Goal: Task Accomplishment & Management: Complete application form

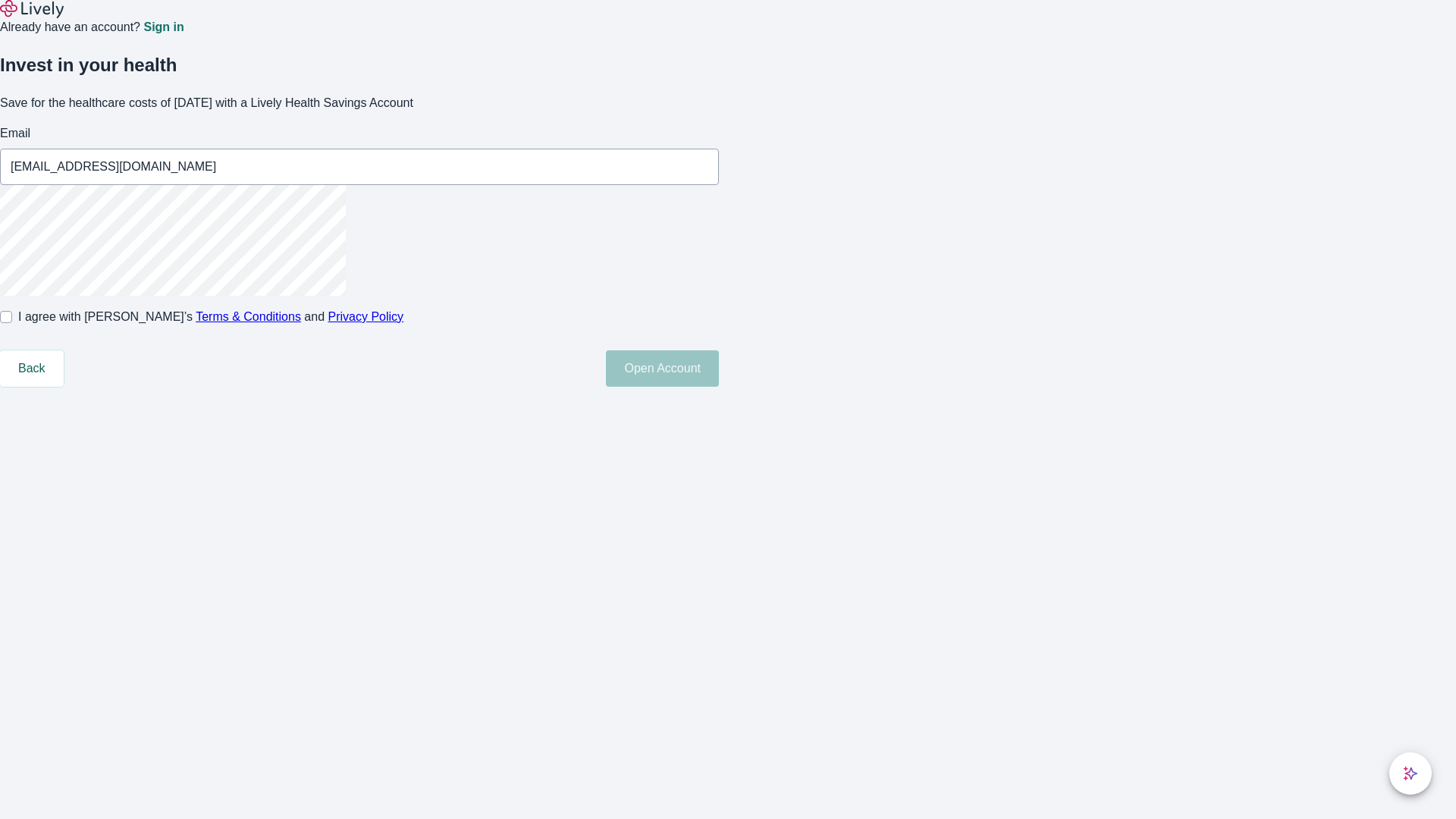
click at [13, 323] on input "I agree with Lively’s Terms & Conditions and Privacy Policy" at bounding box center [6, 317] width 13 height 13
checkbox input "true"
click at [719, 386] on button "Open Account" at bounding box center [662, 368] width 113 height 37
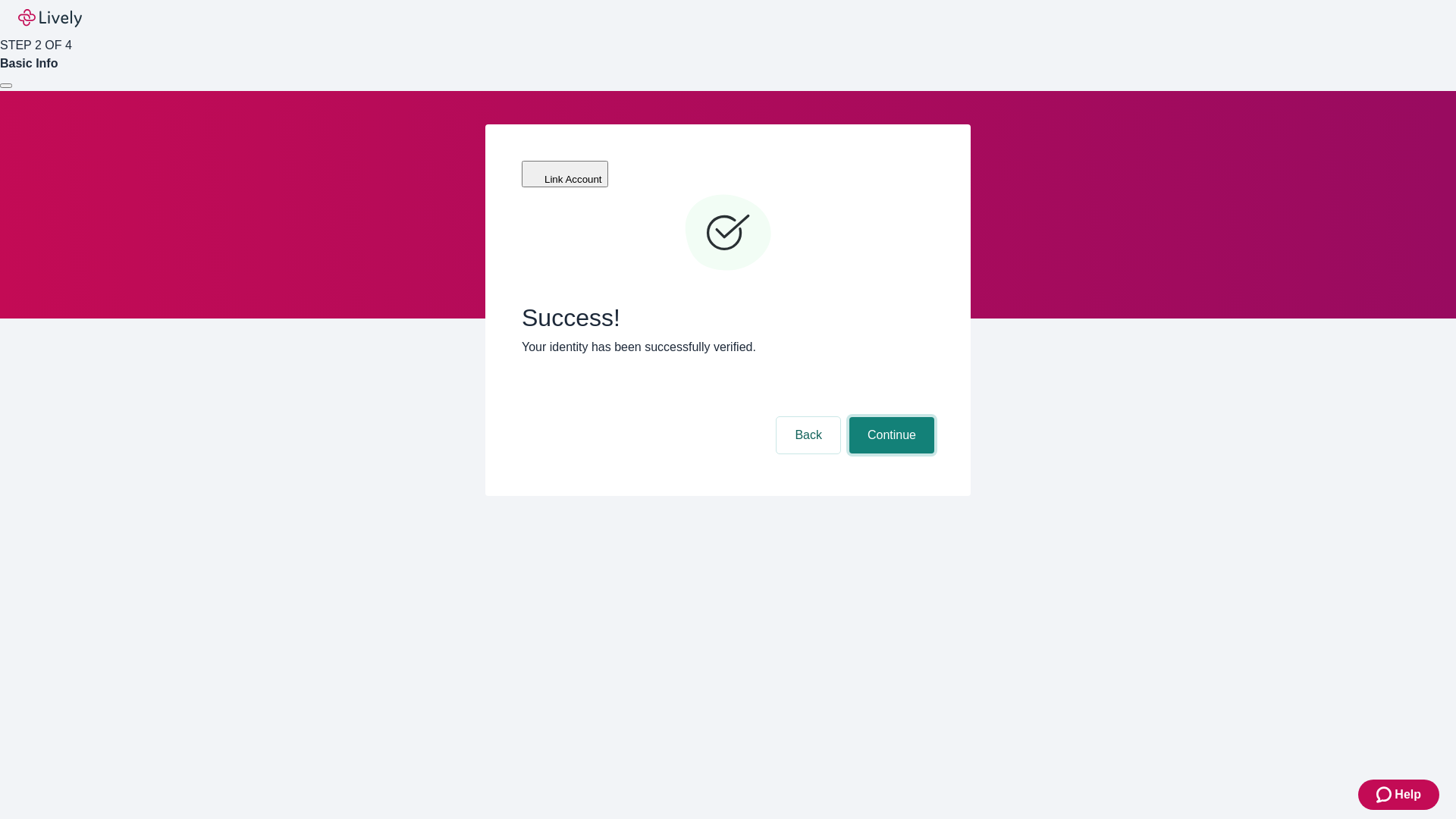
click at [890, 417] on button "Continue" at bounding box center [891, 435] width 85 height 37
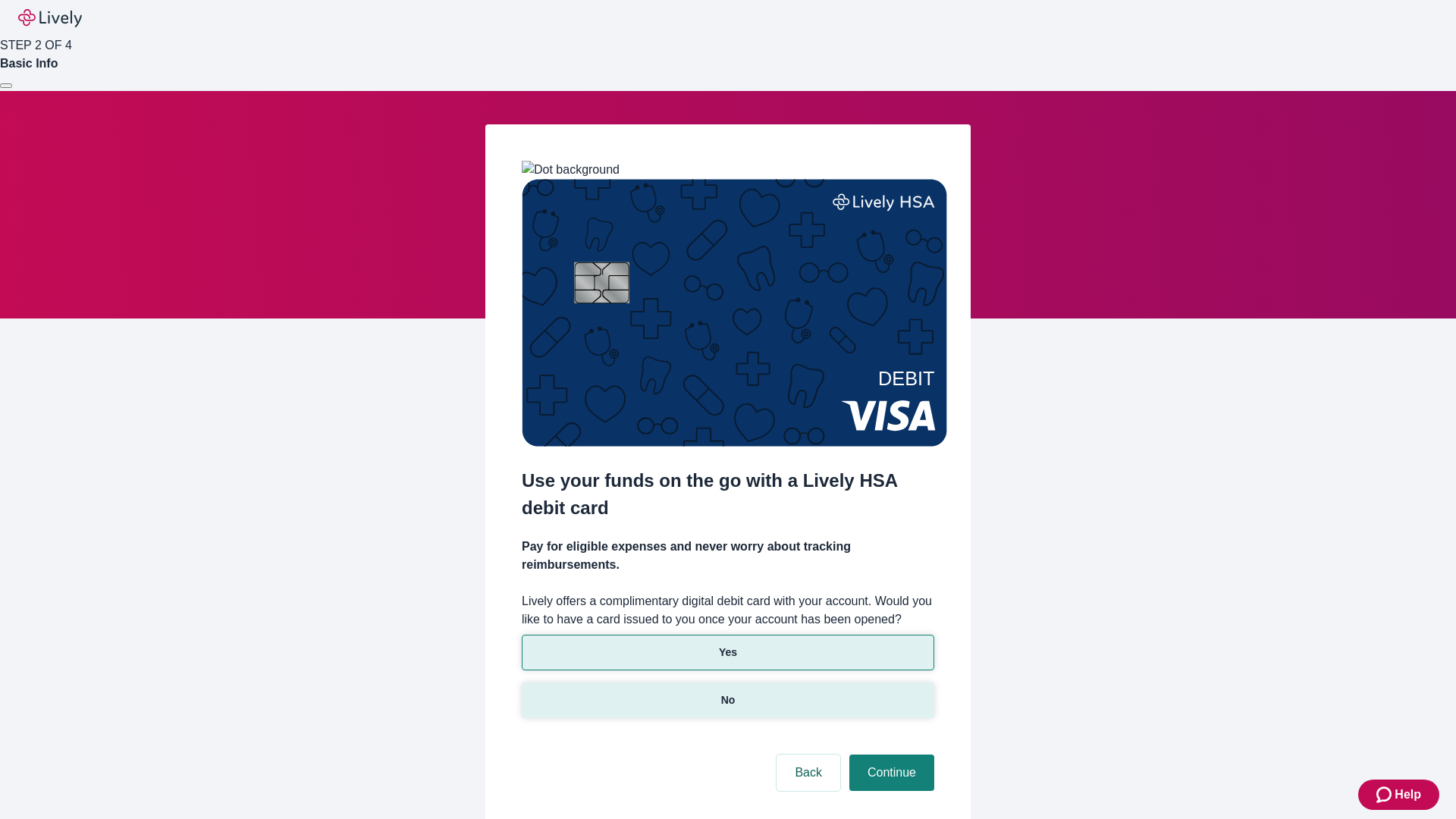
click at [727, 692] on p "No" at bounding box center [728, 700] width 14 height 16
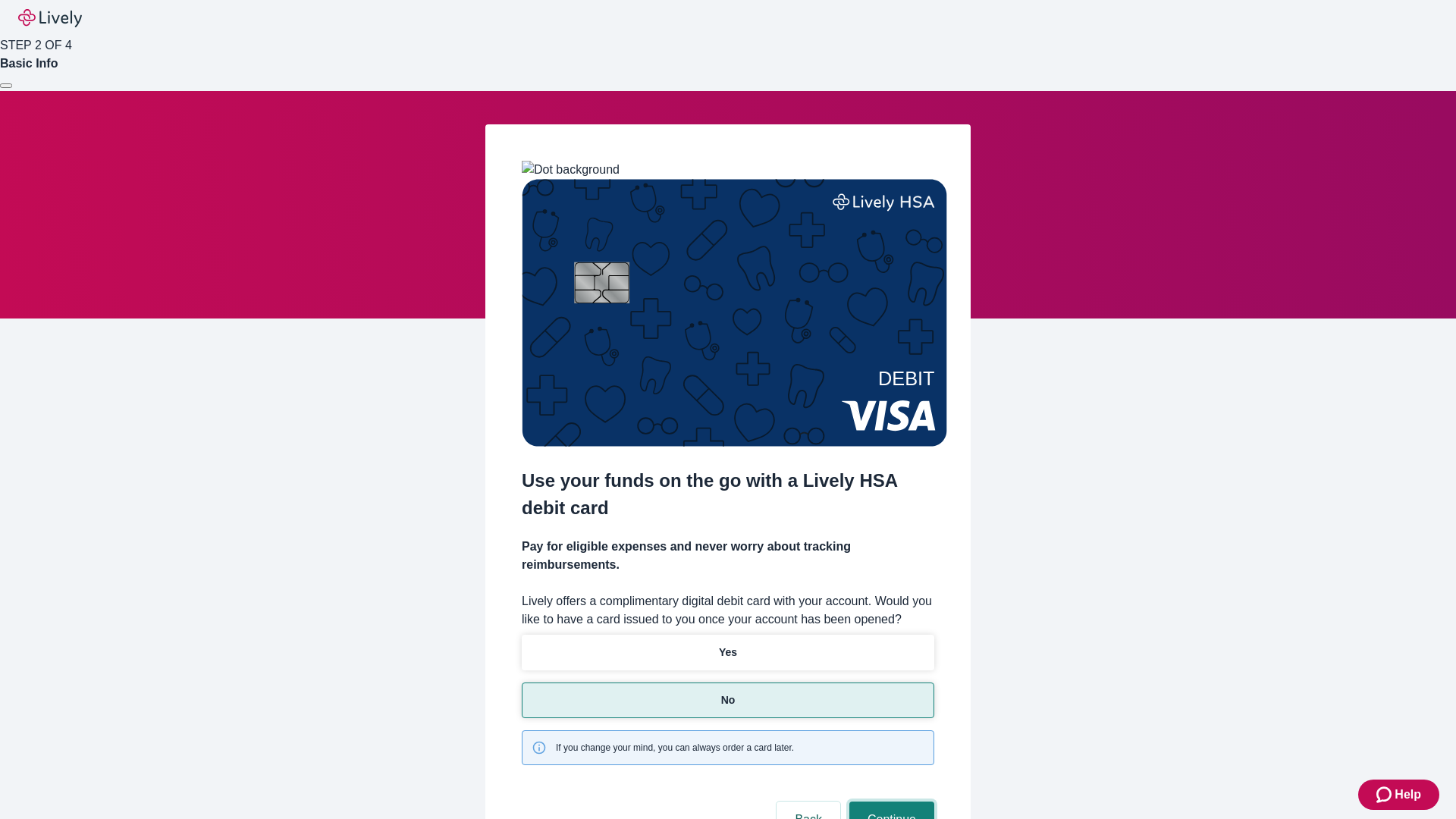
click at [890, 801] on button "Continue" at bounding box center [891, 819] width 85 height 37
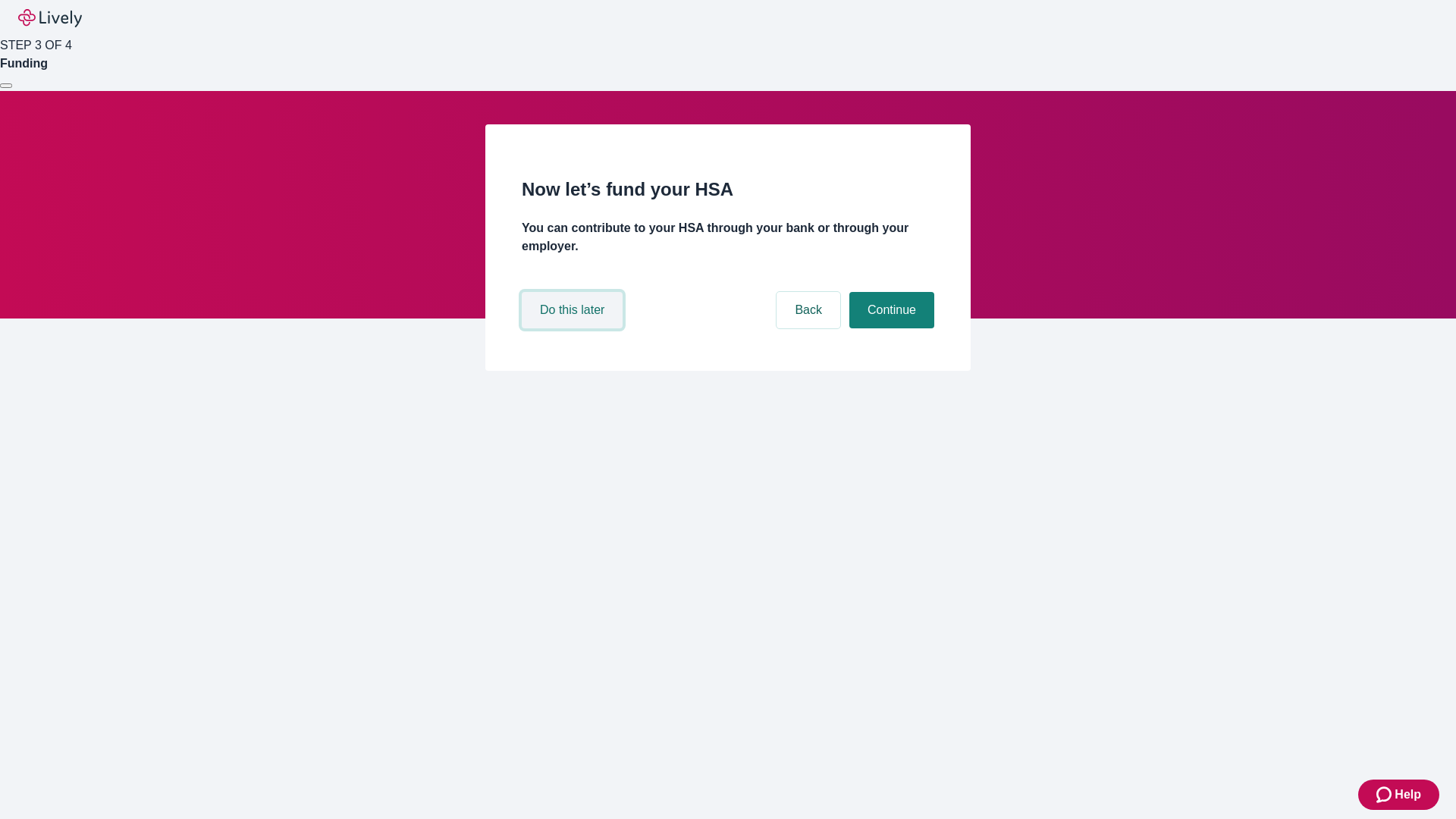
click at [574, 329] on button "Do this later" at bounding box center [572, 310] width 101 height 37
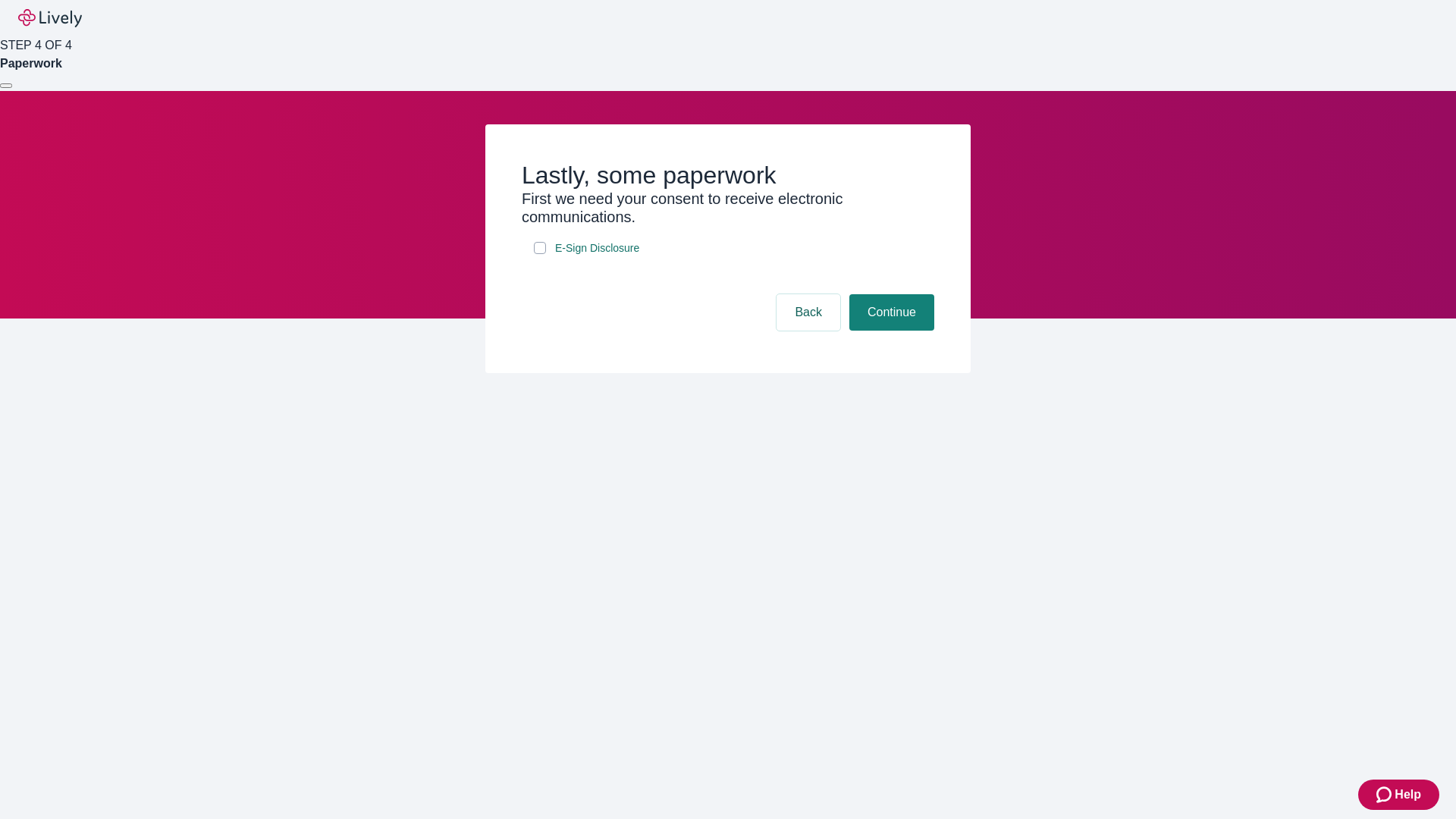
click at [540, 254] on input "E-Sign Disclosure" at bounding box center [540, 248] width 13 height 13
checkbox input "true"
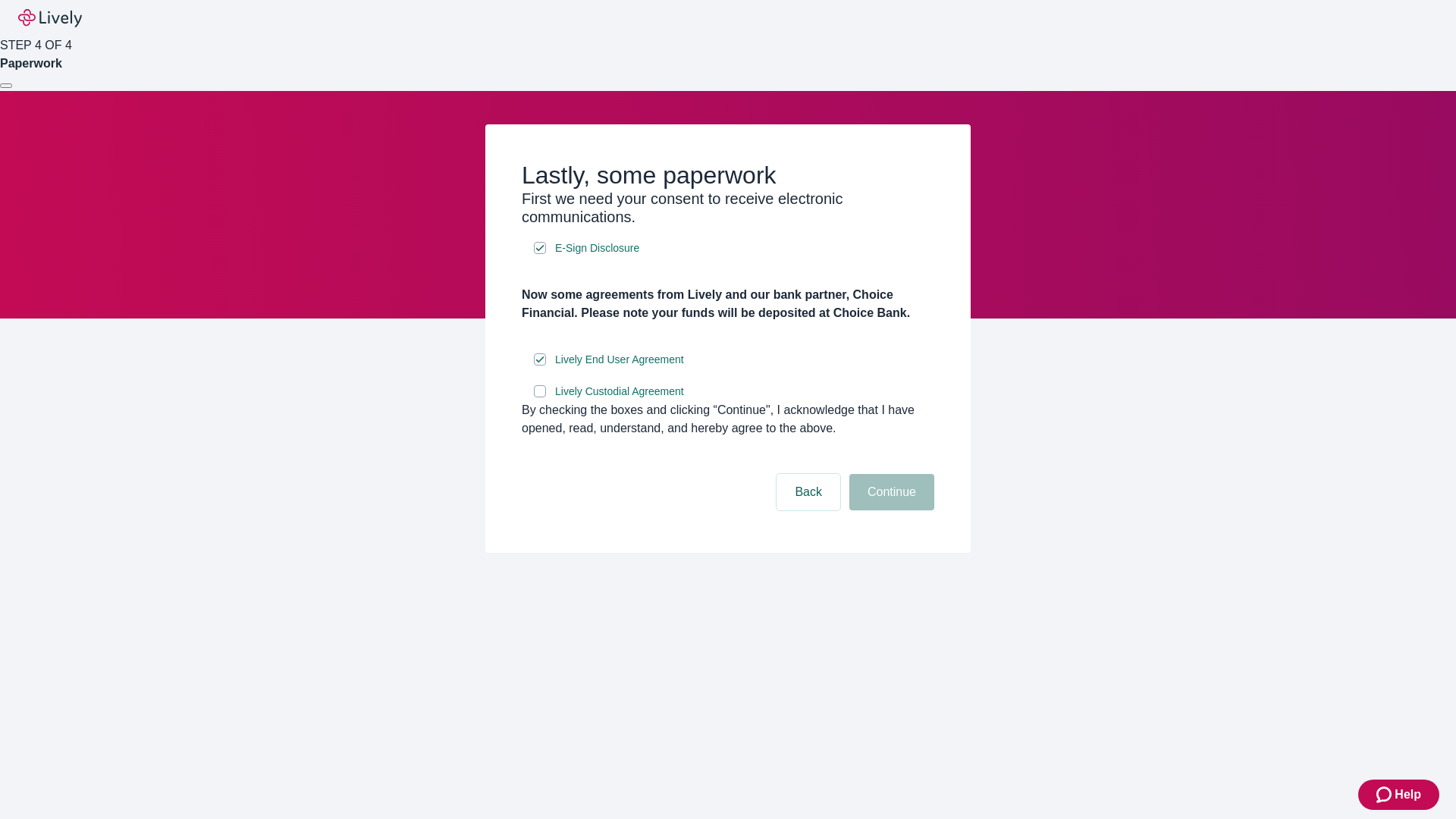
click at [540, 397] on input "Lively Custodial Agreement" at bounding box center [540, 391] width 13 height 13
checkbox input "true"
click at [890, 510] on button "Continue" at bounding box center [891, 492] width 85 height 37
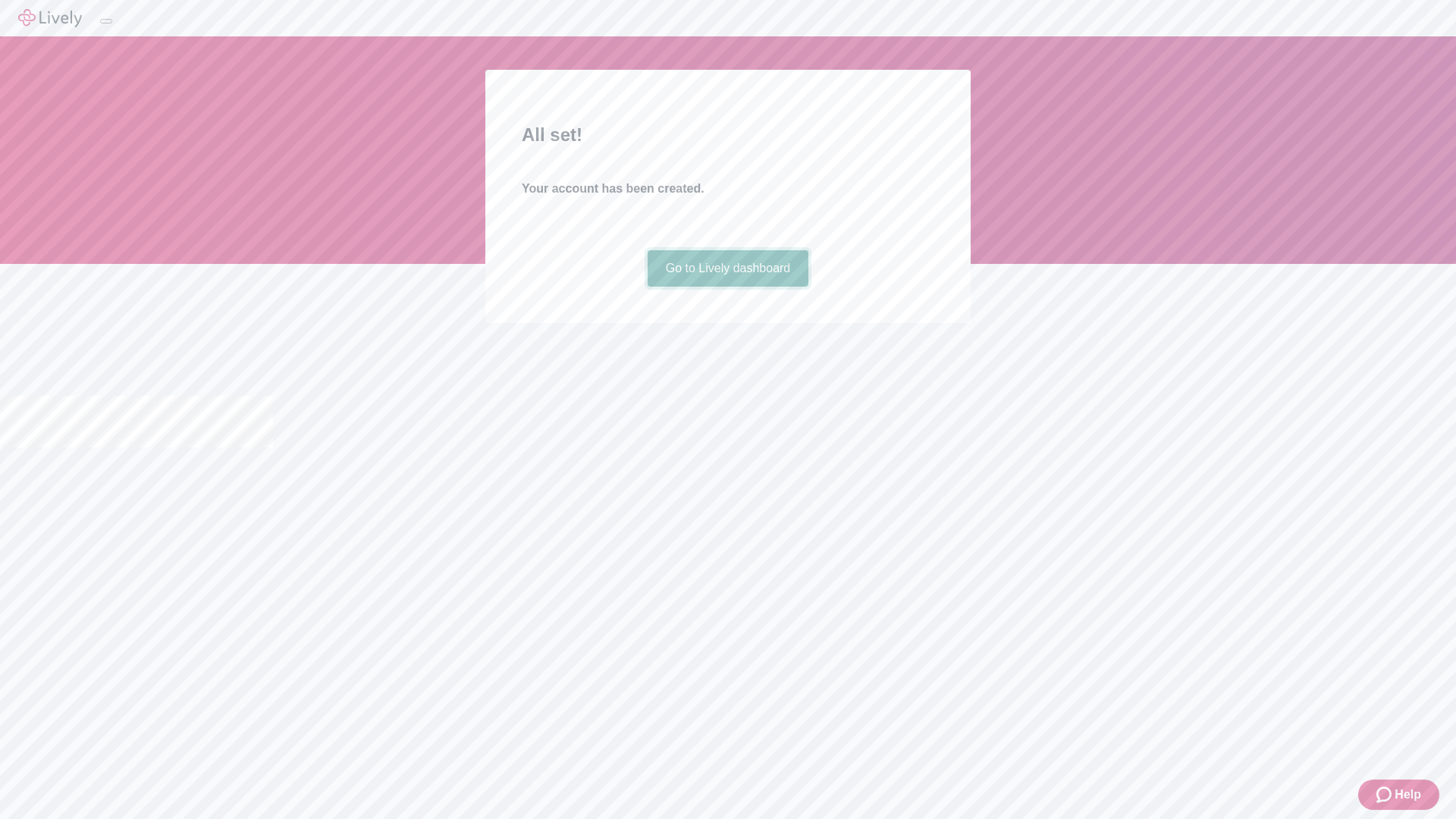
click at [727, 286] on link "Go to Lively dashboard" at bounding box center [728, 268] width 161 height 37
